Goal: Task Accomplishment & Management: Manage account settings

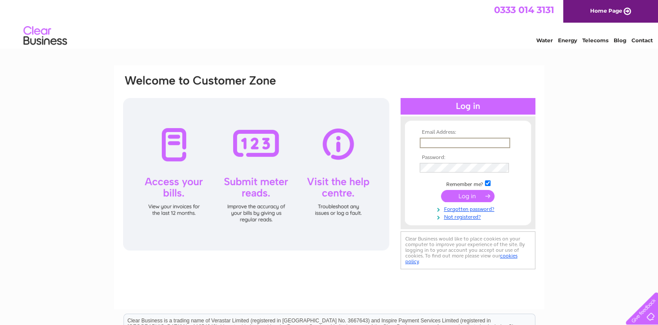
click at [459, 140] on input "text" at bounding box center [465, 142] width 90 height 10
type input "ha@excelsiorstadium.co.uk"
click at [487, 182] on input "checkbox" at bounding box center [488, 183] width 6 height 6
checkbox input "false"
click at [470, 195] on input "submit" at bounding box center [468, 195] width 54 height 12
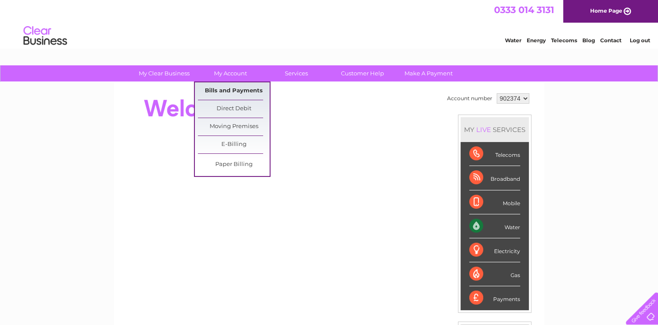
click at [220, 90] on link "Bills and Payments" at bounding box center [234, 90] width 72 height 17
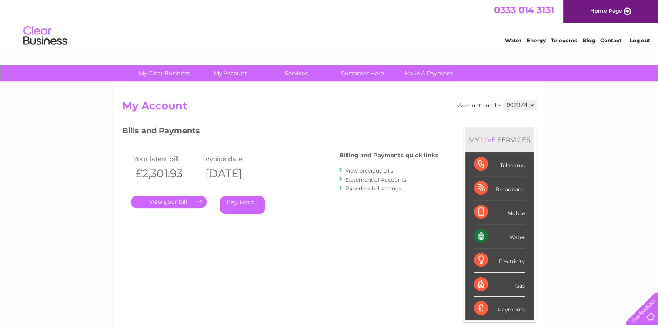
click at [162, 198] on link "." at bounding box center [169, 201] width 76 height 13
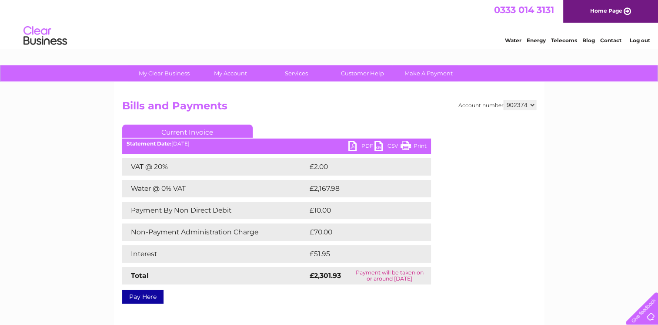
click at [357, 143] on link "PDF" at bounding box center [361, 147] width 26 height 13
click at [638, 37] on link "Log out" at bounding box center [639, 40] width 20 height 7
